Goal: Navigation & Orientation: Find specific page/section

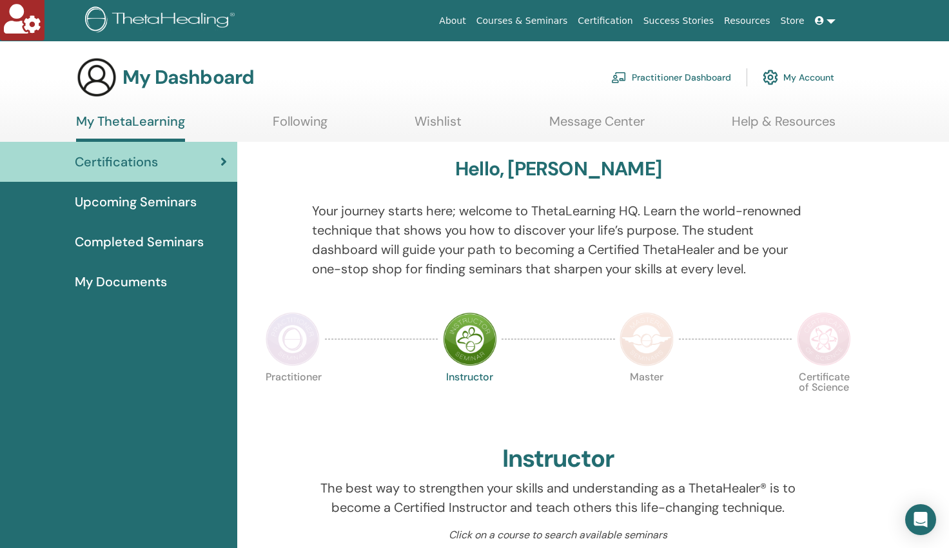
click at [182, 237] on span "Completed Seminars" at bounding box center [139, 241] width 129 height 19
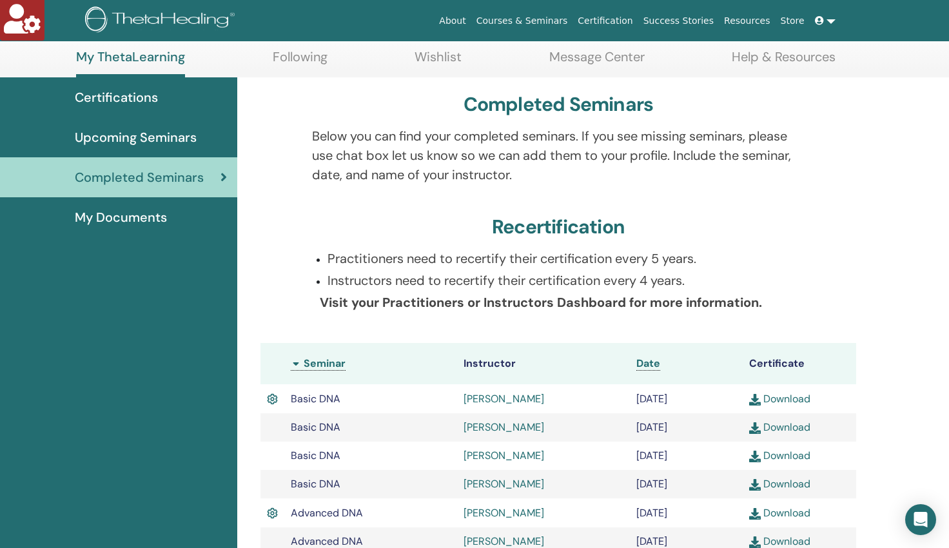
scroll to position [64, 0]
click at [153, 217] on span "My Documents" at bounding box center [121, 217] width 92 height 19
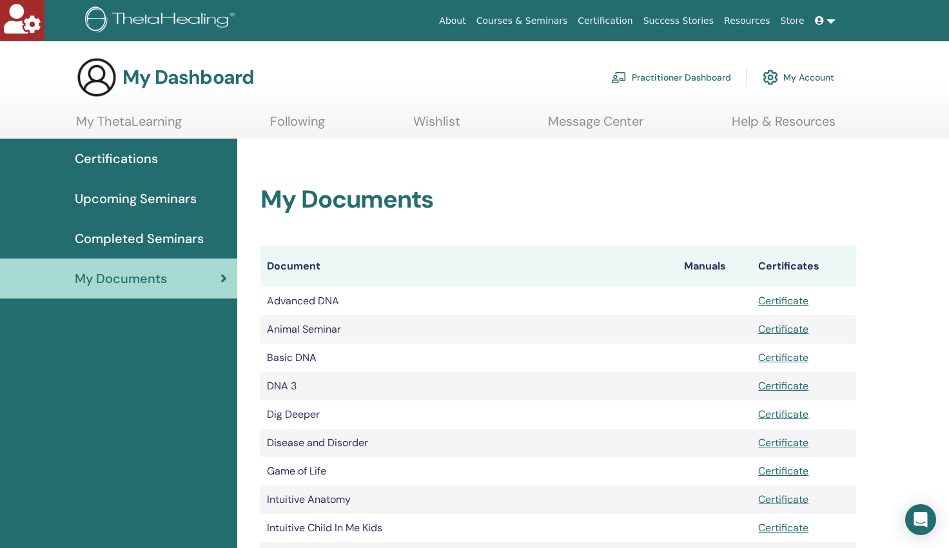
click at [173, 237] on span "Completed Seminars" at bounding box center [139, 238] width 129 height 19
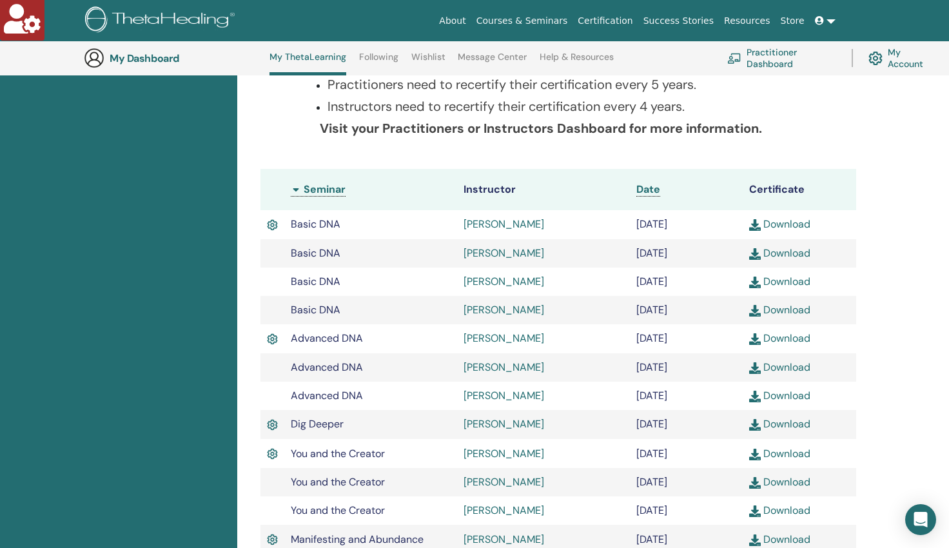
scroll to position [273, 0]
